Goal: Task Accomplishment & Management: Use online tool/utility

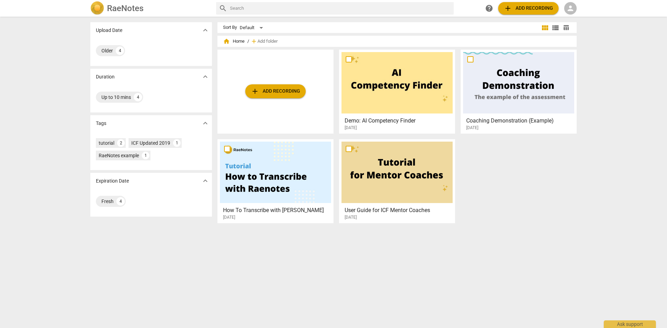
click at [277, 91] on span "add Add recording" at bounding box center [275, 91] width 49 height 8
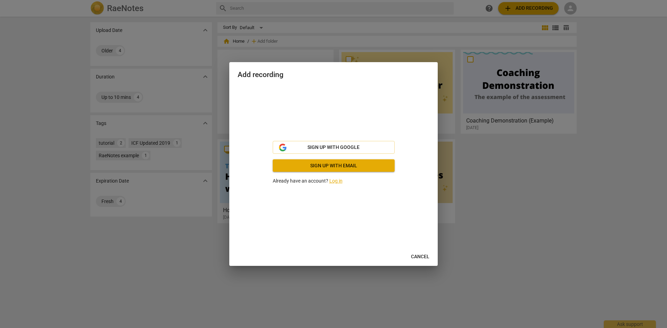
click at [416, 253] on button "Cancel" at bounding box center [421, 257] width 30 height 13
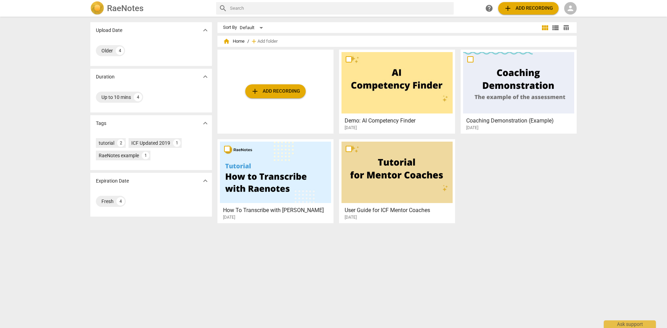
click at [577, 1] on div "RaeNotes search help add Add recording person" at bounding box center [333, 8] width 667 height 17
click at [575, 7] on div "person" at bounding box center [570, 8] width 13 height 13
click at [567, 25] on ul "Login" at bounding box center [576, 17] width 25 height 22
click at [572, 17] on li "Login" at bounding box center [576, 16] width 25 height 17
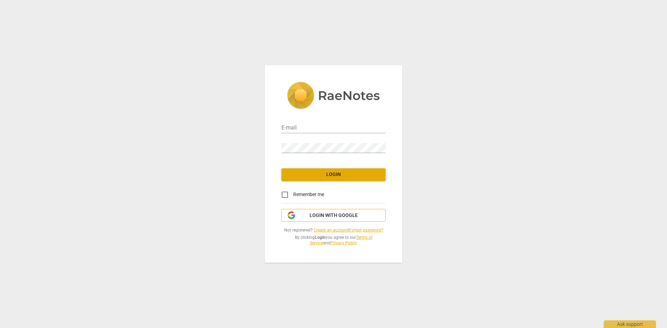
click at [337, 215] on span "Login with Google" at bounding box center [334, 215] width 48 height 7
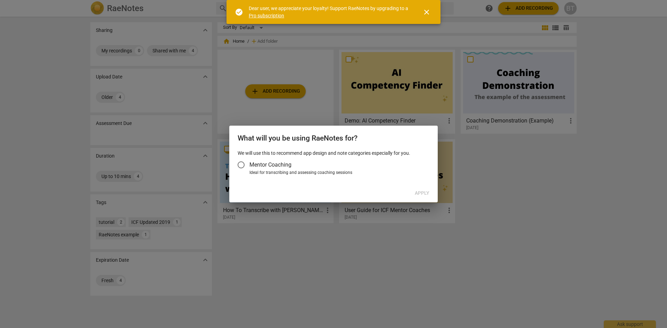
click at [294, 163] on label "Mentor Coaching" at bounding box center [330, 165] width 195 height 17
click at [250, 163] on input "Mentor Coaching" at bounding box center [241, 165] width 17 height 17
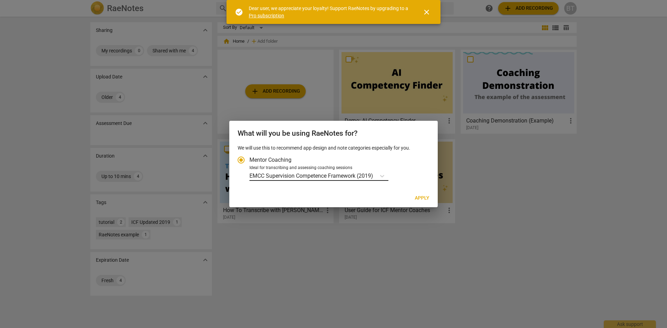
click at [370, 175] on p "EMCC Supervision Competence Framework (2019)" at bounding box center [312, 176] width 124 height 8
click at [0, 0] on input "Ideal for transcribing and assessing coaching sessions EMCC Supervision Compete…" at bounding box center [0, 0] width 0 height 0
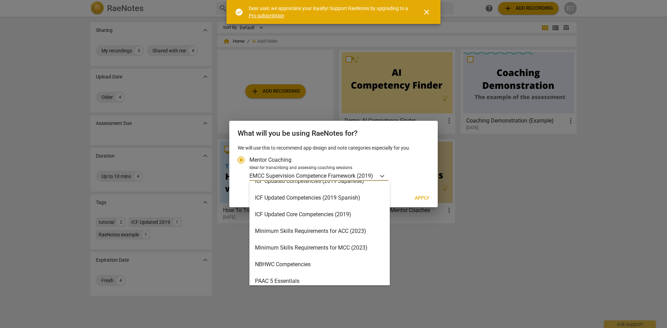
scroll to position [106, 0]
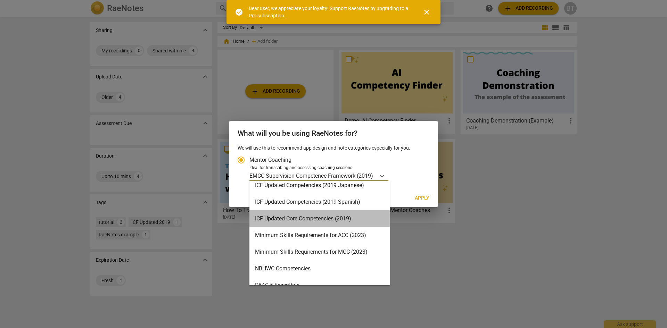
click at [354, 220] on div "ICF Updated Core Competencies (2019)" at bounding box center [320, 219] width 140 height 17
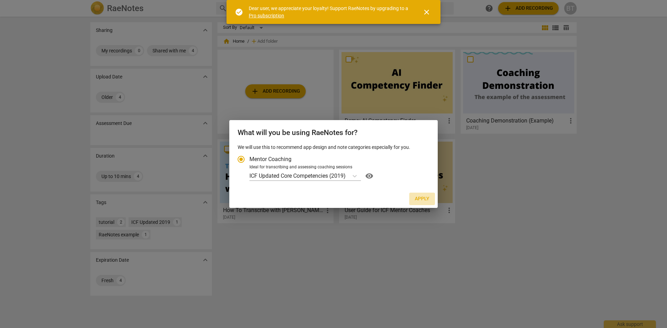
click at [419, 194] on button "Apply" at bounding box center [422, 199] width 26 height 13
radio input "false"
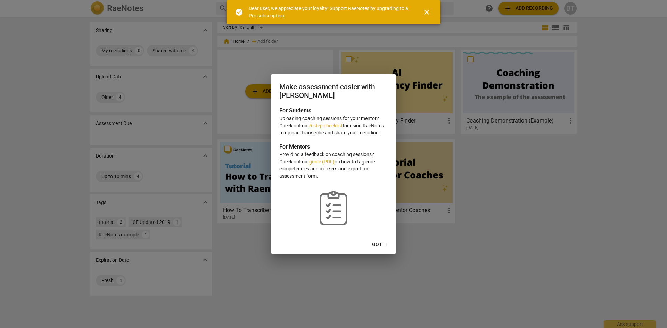
click at [375, 245] on span "Got it" at bounding box center [380, 245] width 16 height 7
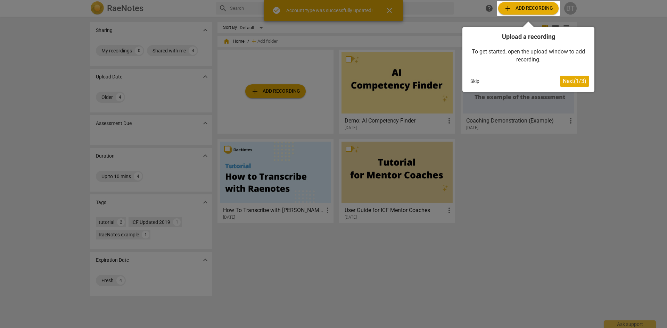
click at [571, 76] on button "Next ( 1 / 3 )" at bounding box center [574, 81] width 29 height 11
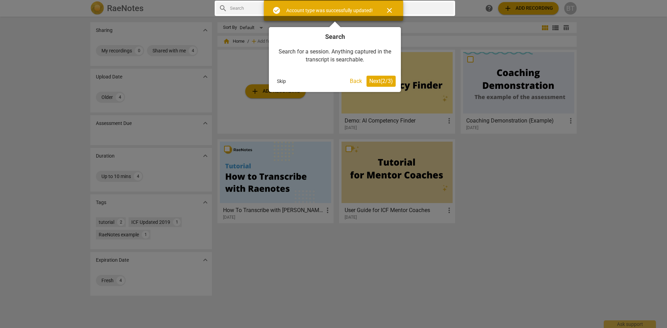
click at [385, 80] on span "Next ( 2 / 3 )" at bounding box center [381, 81] width 24 height 7
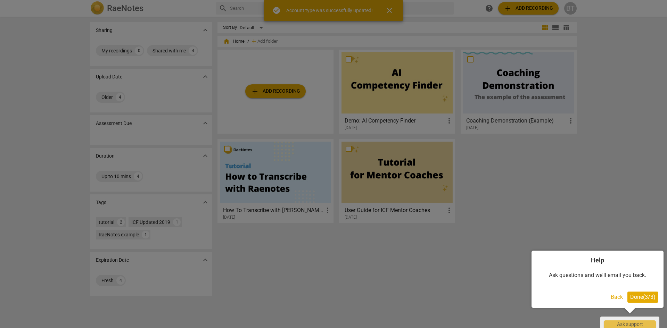
click at [637, 300] on span "Done ( 3 / 3 )" at bounding box center [642, 297] width 25 height 7
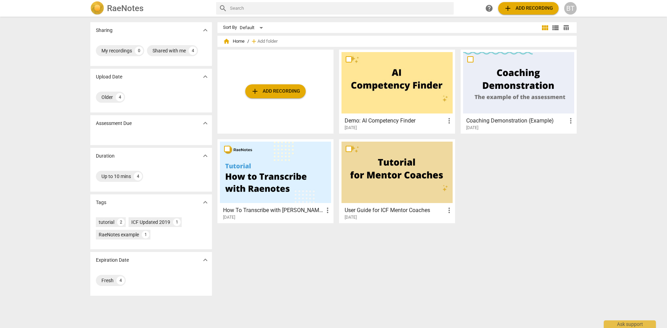
click at [258, 89] on span "add Add recording" at bounding box center [275, 91] width 49 height 8
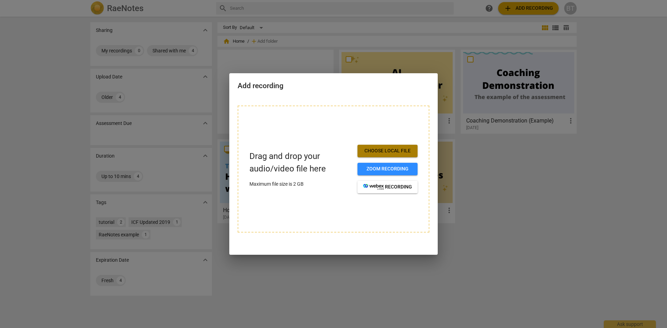
click at [391, 149] on span "Choose local file" at bounding box center [387, 151] width 49 height 7
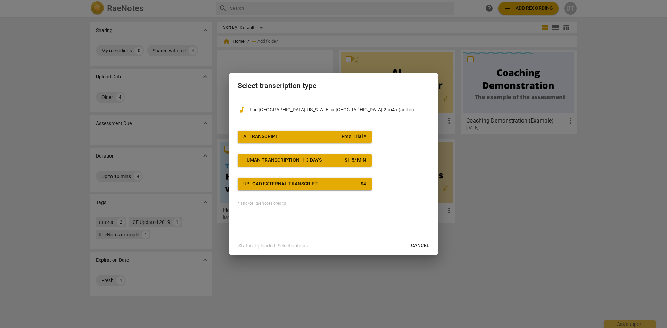
click at [354, 138] on span "Free Trial *" at bounding box center [354, 136] width 25 height 7
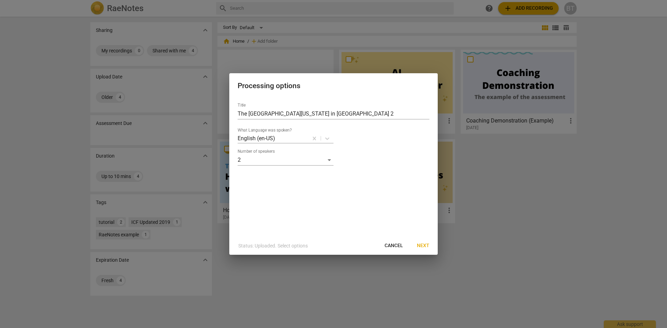
click at [433, 250] on button "Next" at bounding box center [423, 246] width 24 height 13
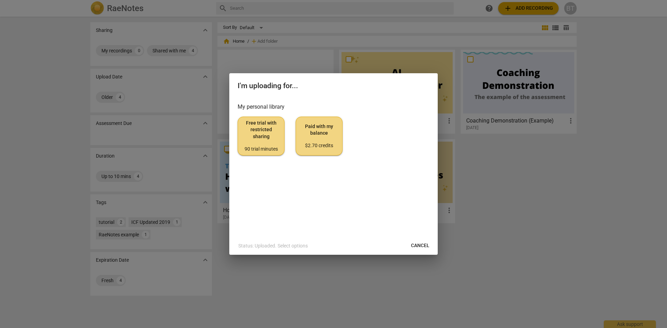
click at [267, 142] on span "Free trial with restricted sharing 90 trial minutes" at bounding box center [261, 136] width 35 height 33
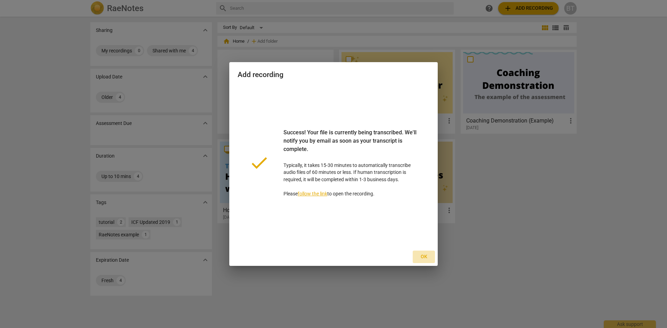
click at [421, 259] on span "Ok" at bounding box center [423, 257] width 11 height 7
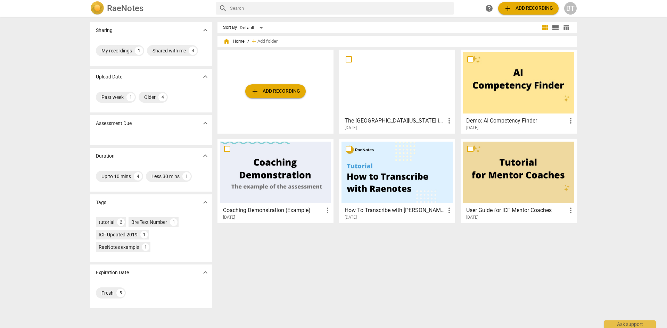
click at [404, 80] on div at bounding box center [397, 83] width 111 height 62
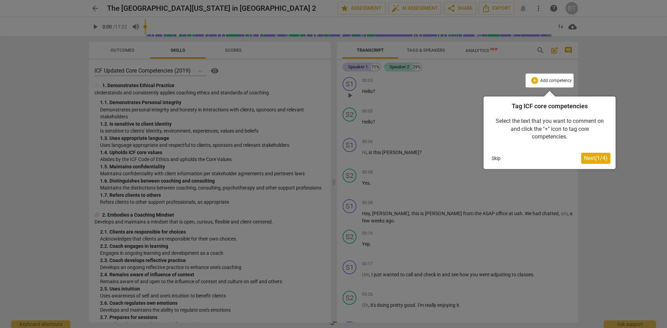
click at [596, 159] on span "Next ( 1 / 4 )" at bounding box center [596, 158] width 24 height 7
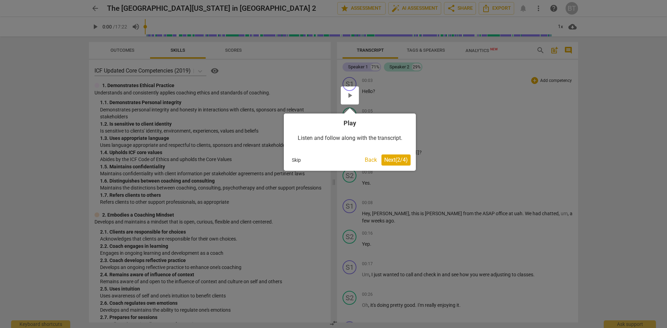
click at [394, 160] on span "Next ( 2 / 4 )" at bounding box center [396, 160] width 24 height 7
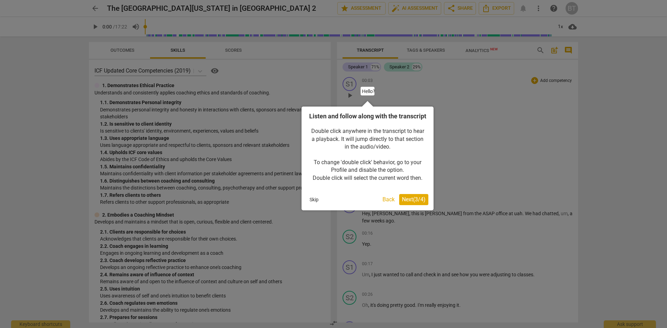
click at [402, 203] on span "Next ( 3 / 4 )" at bounding box center [414, 199] width 24 height 7
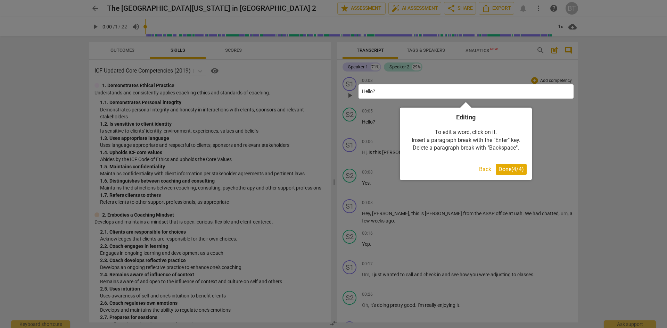
click at [496, 169] on button "Done ( 4 / 4 )" at bounding box center [511, 169] width 31 height 11
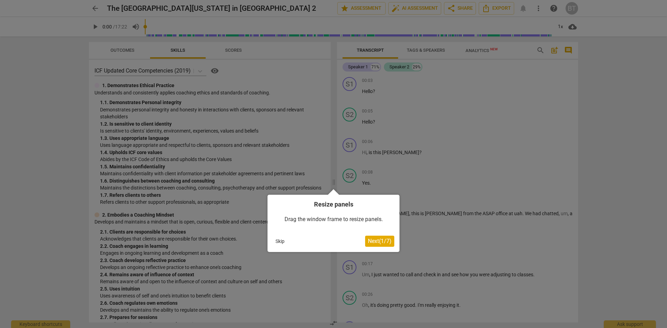
click at [365, 240] on button "Next ( 1 / 7 )" at bounding box center [379, 241] width 29 height 11
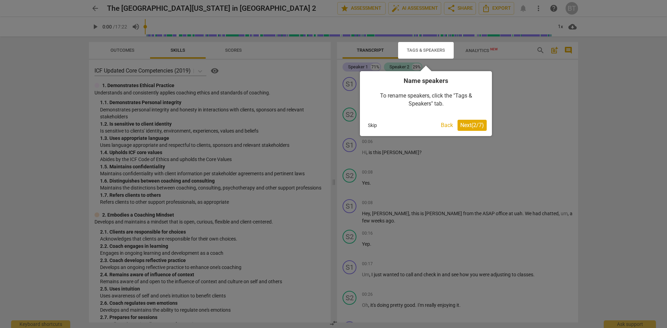
click at [463, 126] on span "Next ( 2 / 7 )" at bounding box center [473, 125] width 24 height 7
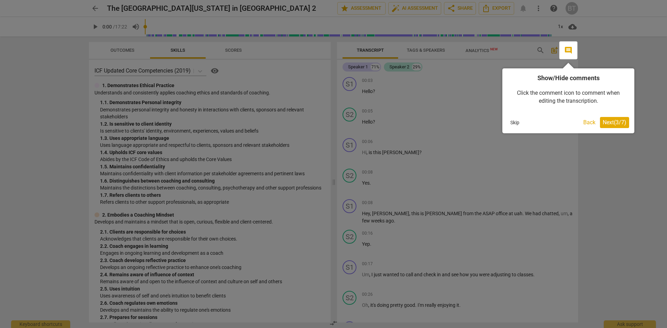
click at [607, 122] on span "Next ( 3 / 7 )" at bounding box center [615, 122] width 24 height 7
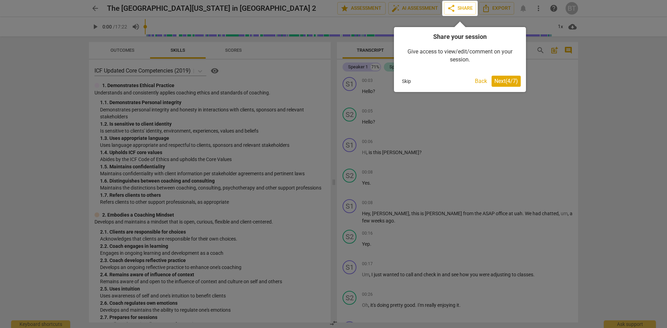
click at [506, 79] on span "Next ( 4 / 7 )" at bounding box center [507, 81] width 24 height 7
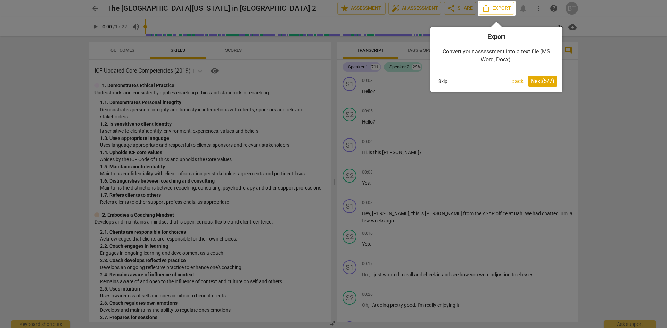
click at [440, 80] on button "Skip" at bounding box center [443, 81] width 15 height 10
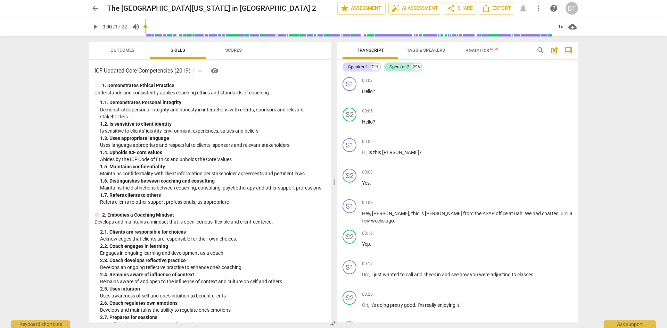
click at [240, 48] on span "Scores" at bounding box center [233, 50] width 17 height 5
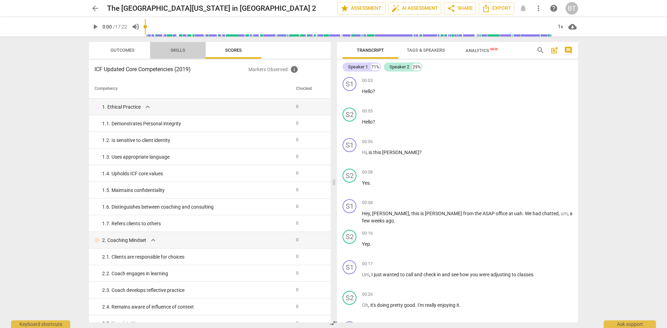
click at [193, 51] on span "Skills" at bounding box center [177, 50] width 31 height 9
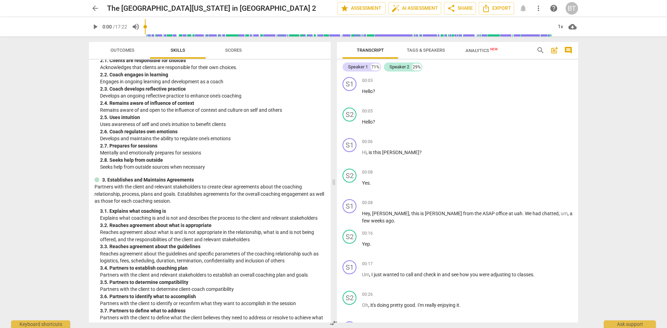
scroll to position [209, 0]
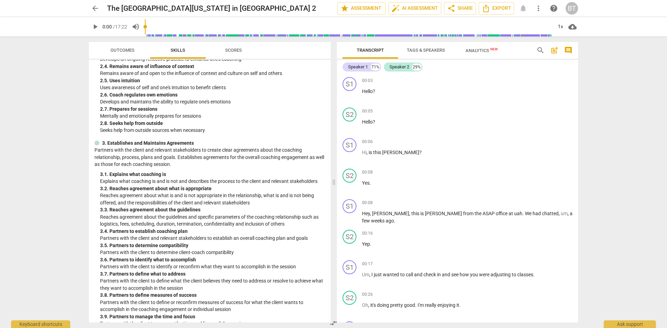
click at [113, 49] on span "Outcomes" at bounding box center [123, 50] width 24 height 5
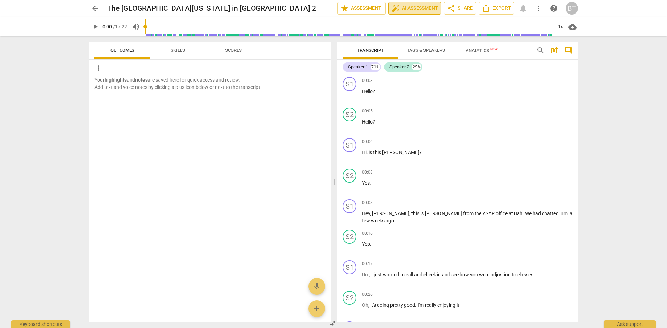
click at [407, 8] on span "auto_fix_high AI Assessment" at bounding box center [415, 8] width 47 height 8
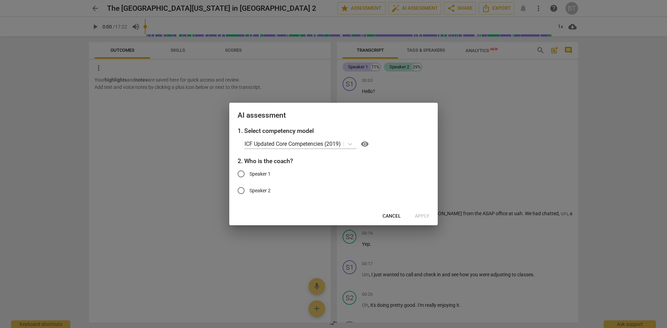
click at [387, 216] on span "Cancel" at bounding box center [392, 216] width 18 height 7
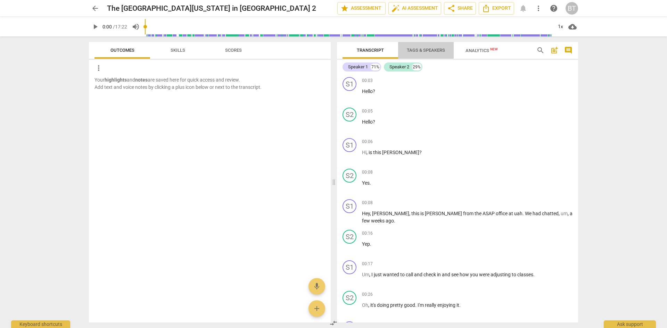
click at [436, 49] on span "Tags & Speakers" at bounding box center [426, 50] width 38 height 5
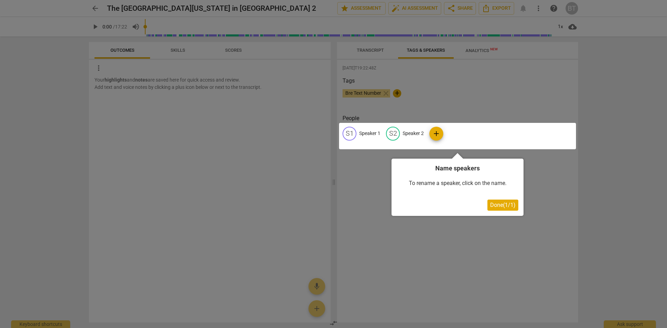
click at [383, 52] on div at bounding box center [333, 164] width 667 height 328
click at [497, 210] on button "Done ( 1 / 1 )" at bounding box center [503, 205] width 31 height 11
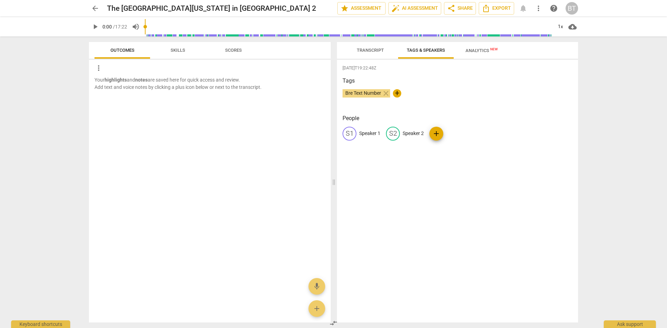
drag, startPoint x: 373, startPoint y: 52, endPoint x: 308, endPoint y: 51, distance: 64.6
click at [373, 52] on span "Transcript" at bounding box center [370, 50] width 27 height 5
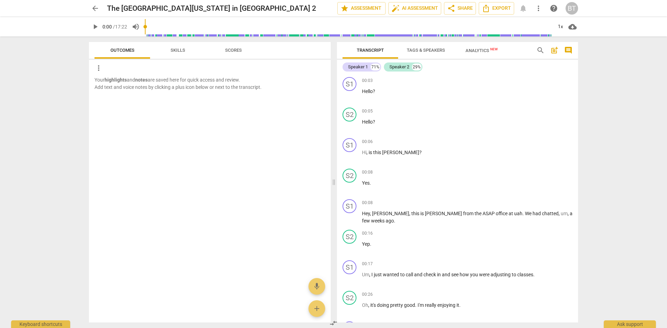
click at [498, 49] on span "New" at bounding box center [494, 49] width 8 height 4
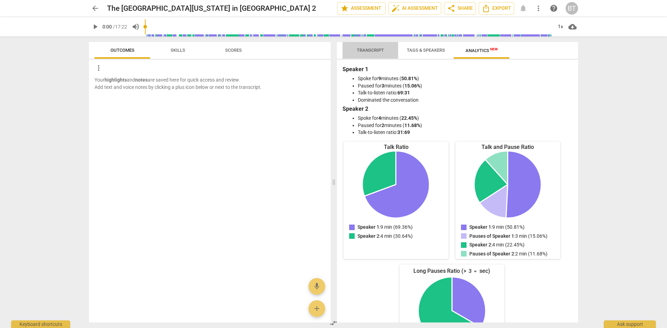
click at [369, 47] on span "Transcript" at bounding box center [371, 50] width 44 height 9
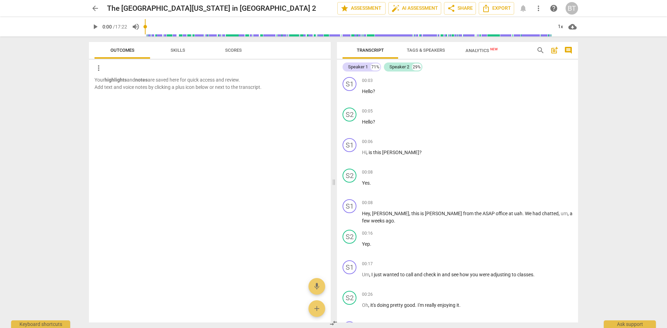
click at [475, 47] on span "Analytics New" at bounding box center [481, 50] width 49 height 10
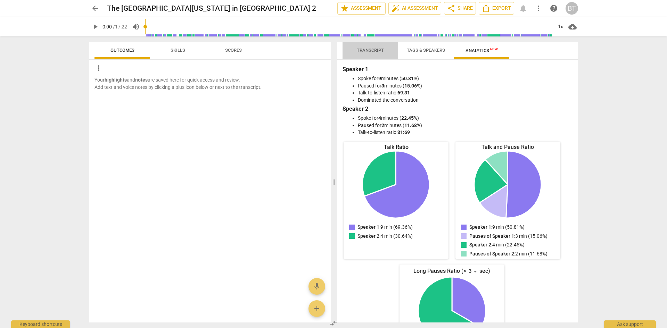
click at [365, 49] on span "Transcript" at bounding box center [370, 50] width 27 height 5
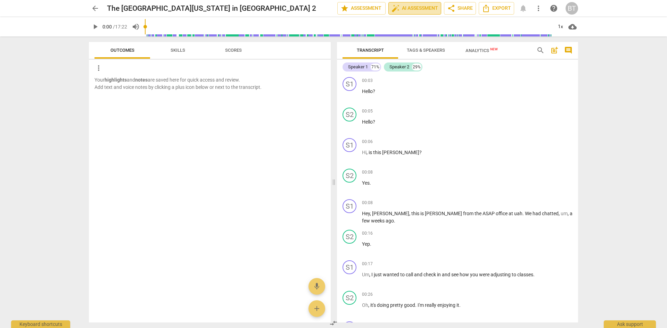
click at [419, 8] on span "auto_fix_high AI Assessment" at bounding box center [415, 8] width 47 height 8
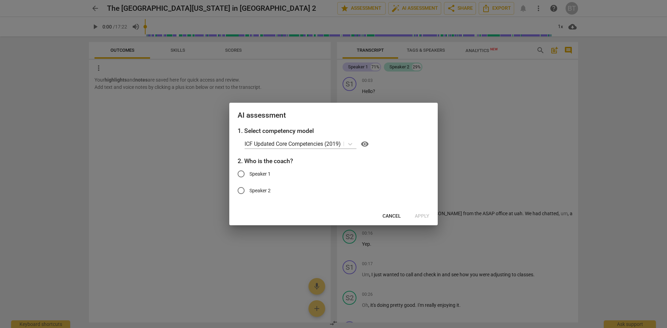
click at [260, 177] on span "Speaker 1" at bounding box center [260, 174] width 21 height 7
click at [250, 177] on input "Speaker 1" at bounding box center [241, 174] width 17 height 17
radio input "true"
click at [426, 216] on span "Apply" at bounding box center [422, 216] width 15 height 7
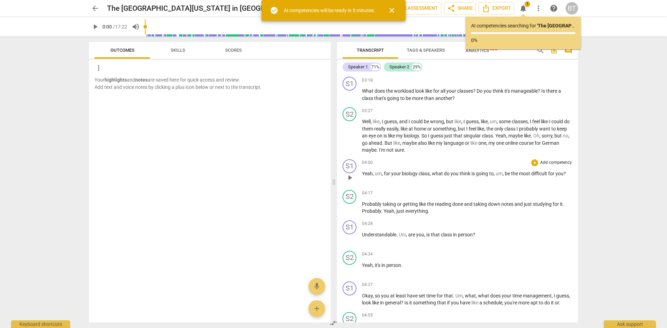
scroll to position [904, 0]
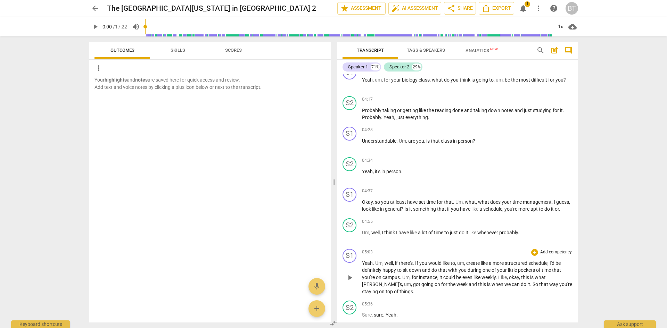
click at [377, 266] on span "Um" at bounding box center [378, 264] width 7 height 6
drag, startPoint x: 382, startPoint y: 270, endPoint x: 377, endPoint y: 271, distance: 4.9
click at [377, 266] on span "Um" at bounding box center [378, 264] width 7 height 6
click at [635, 190] on div "arrow_back The [GEOGRAPHIC_DATA][US_STATE] in [GEOGRAPHIC_DATA] 2 edit star Ass…" at bounding box center [333, 164] width 667 height 328
drag, startPoint x: 383, startPoint y: 270, endPoint x: 375, endPoint y: 272, distance: 8.1
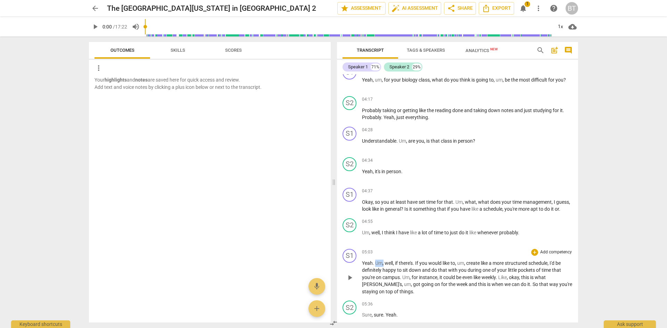
click at [375, 272] on p "Yeah . Um , well , if there's . If you would like to , um , create like a more …" at bounding box center [467, 278] width 211 height 36
click at [409, 260] on span "keyboard_arrow_down" at bounding box center [408, 261] width 8 height 8
click at [410, 282] on div at bounding box center [411, 283] width 7 height 7
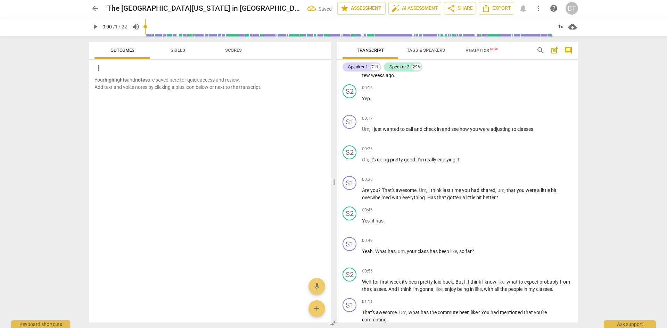
scroll to position [0, 0]
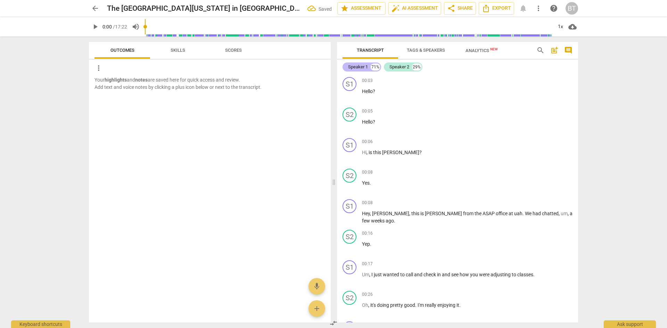
click at [372, 66] on div "71%" at bounding box center [375, 67] width 9 height 7
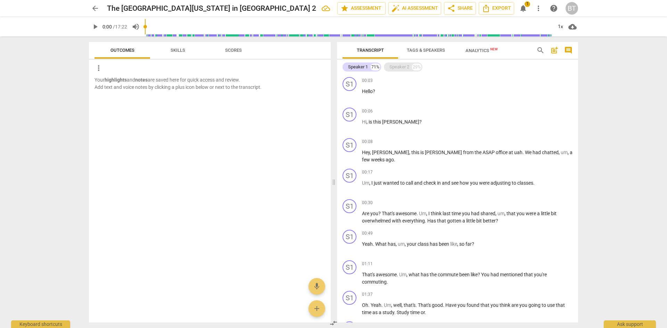
click at [404, 71] on div "Speaker 2 29%" at bounding box center [403, 67] width 39 height 9
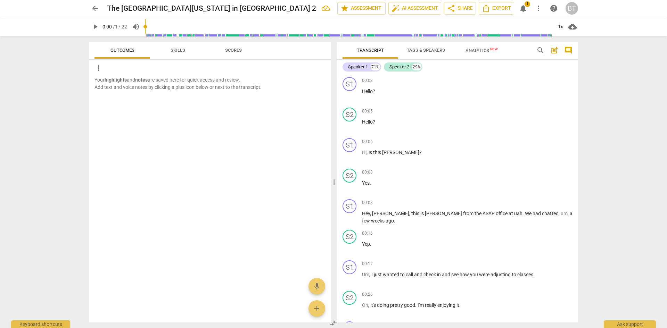
click at [523, 8] on span "notifications" at bounding box center [523, 8] width 8 height 8
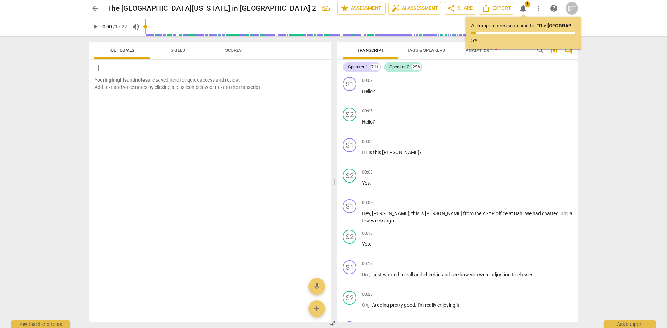
click at [523, 8] on span "notifications" at bounding box center [523, 8] width 8 height 8
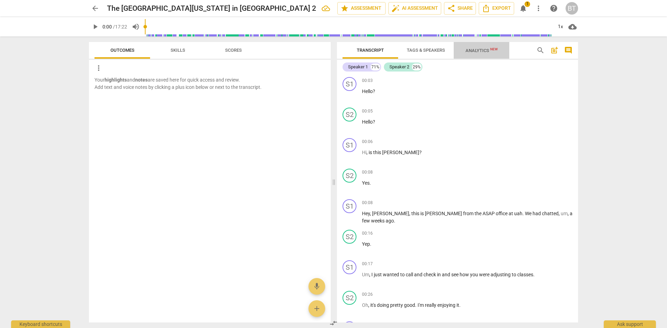
click at [473, 50] on span "Analytics New" at bounding box center [482, 50] width 32 height 5
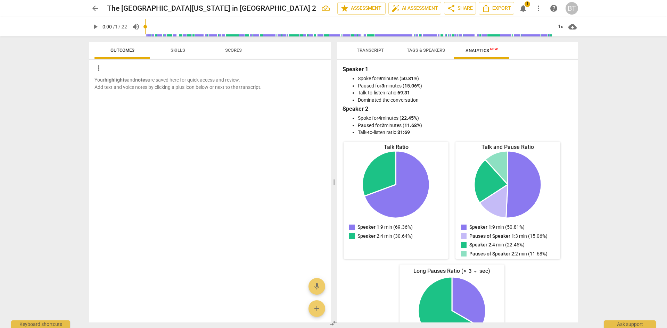
click at [407, 118] on b "22.45%" at bounding box center [409, 118] width 16 height 6
click at [413, 79] on b "50.81%" at bounding box center [409, 79] width 16 height 6
click at [417, 227] on div "Speaker 1 : 9 min (69.36%) Speaker 2 : 4 min (30.64%)" at bounding box center [396, 233] width 94 height 18
click at [474, 285] on icon "Speaker 1: 2 pauses (33.33%) Speaker 2: 4 pauses (66.67%)" at bounding box center [451, 310] width 67 height 67
click at [476, 270] on div "3" at bounding box center [472, 271] width 13 height 11
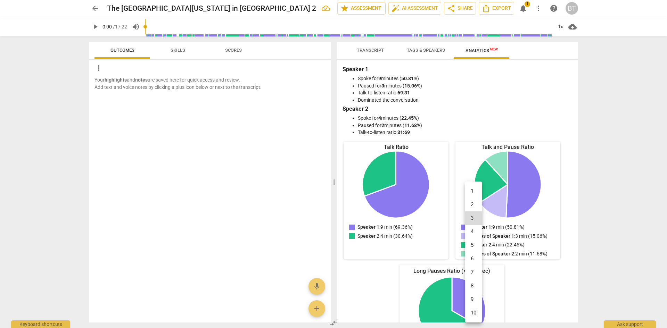
click at [472, 261] on li "6" at bounding box center [473, 259] width 17 height 14
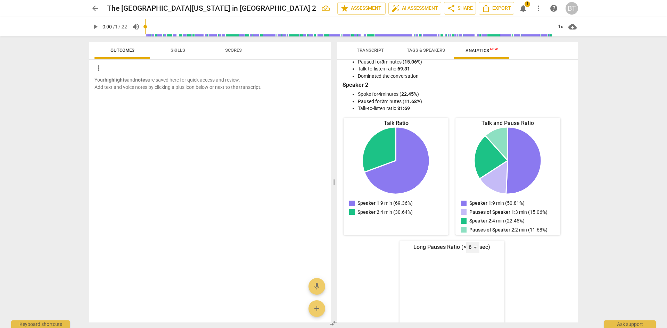
scroll to position [51, 0]
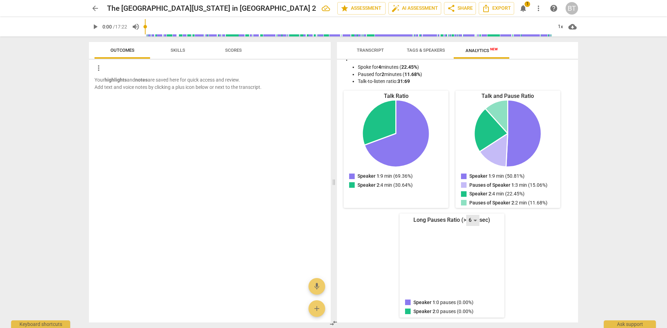
click at [472, 222] on div "6" at bounding box center [472, 220] width 13 height 11
click at [476, 204] on li "5" at bounding box center [473, 207] width 17 height 14
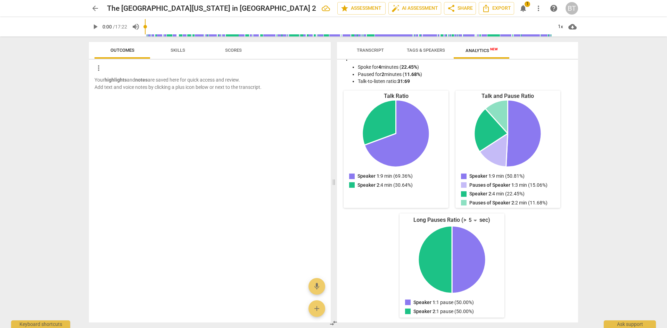
click at [530, 269] on div "Talk Ratio Speaker 1: 9 min (69.36%) Speaker 2: 4 min (30.64%) Speaker 1 : 9 mi…" at bounding box center [452, 205] width 219 height 228
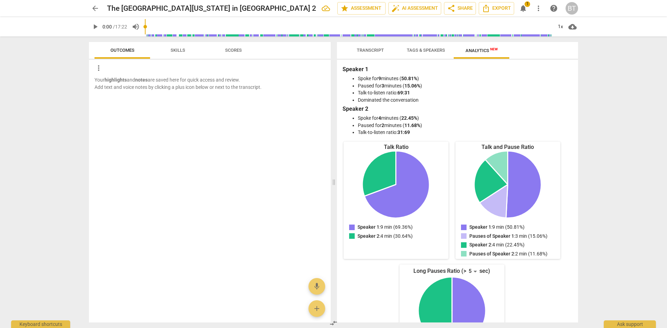
click at [366, 50] on span "Transcript" at bounding box center [370, 50] width 27 height 5
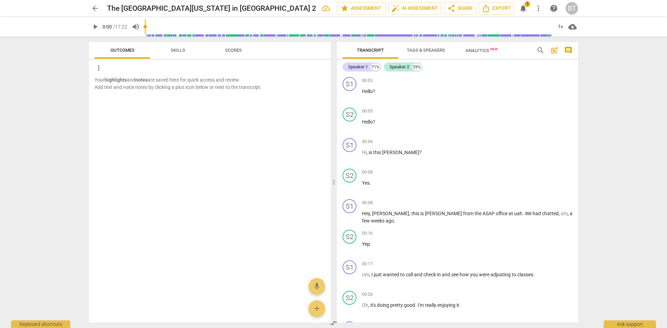
click at [529, 9] on span "notifications 1" at bounding box center [523, 8] width 13 height 8
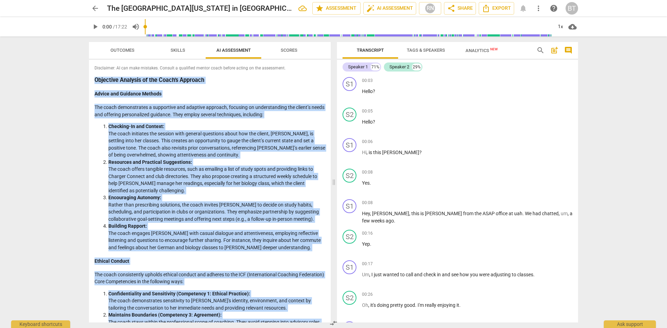
drag, startPoint x: 137, startPoint y: 316, endPoint x: 91, endPoint y: 74, distance: 246.5
click at [91, 74] on div "Disclaimer: AI can make mistakes. Consult a qualified mentor coach before actin…" at bounding box center [210, 191] width 242 height 263
copy div "Loremipsu Dolorsit am con Adipi’e Seddoeiu Tempor inc Utlabore Etdolor Mag aliq…"
click at [52, 54] on div "arrow_back The [GEOGRAPHIC_DATA][US_STATE] in [GEOGRAPHIC_DATA] 2 edit star Ass…" at bounding box center [333, 164] width 667 height 328
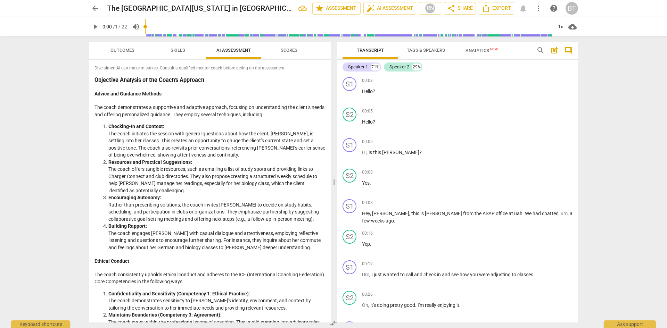
click at [92, 9] on span "arrow_back" at bounding box center [95, 8] width 8 height 8
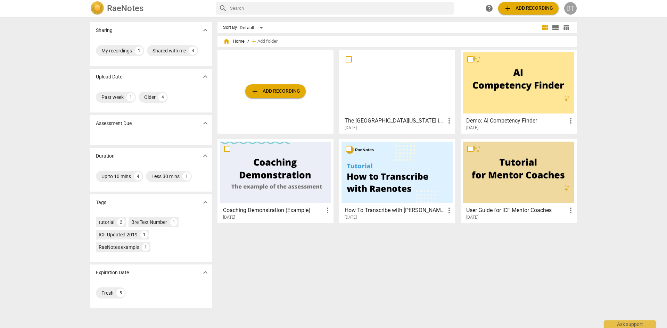
click at [572, 5] on div "BT" at bounding box center [570, 8] width 13 height 13
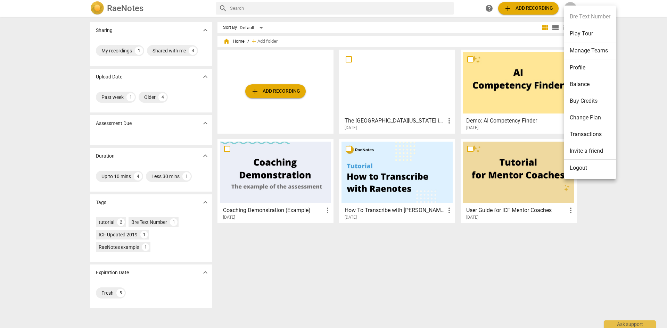
click at [578, 14] on ul "Bre Text Number Play Tour Manage Teams Profile Balance Buy Credits Change Plan …" at bounding box center [590, 93] width 52 height 174
click at [632, 194] on div at bounding box center [333, 164] width 667 height 328
